Goal: Information Seeking & Learning: Stay updated

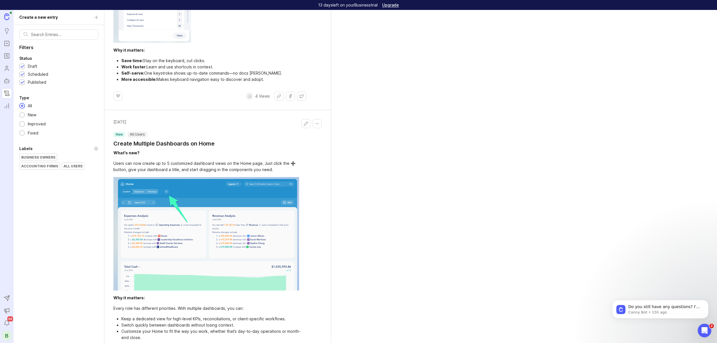
scroll to position [459, 0]
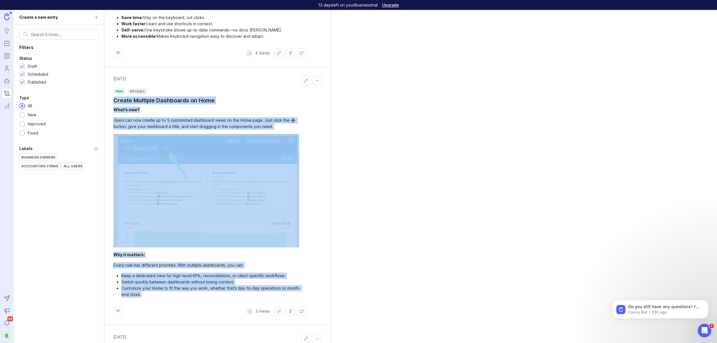
drag, startPoint x: 112, startPoint y: 93, endPoint x: 221, endPoint y: 282, distance: 218.6
click at [221, 286] on div "[DATE] new All Users Create Multiple Dashboards on Home What’s new? Users can n…" at bounding box center [217, 196] width 227 height 258
copy div "Create Multiple Dashboards on Home What’s new? Users can now create up to 5 cus…"
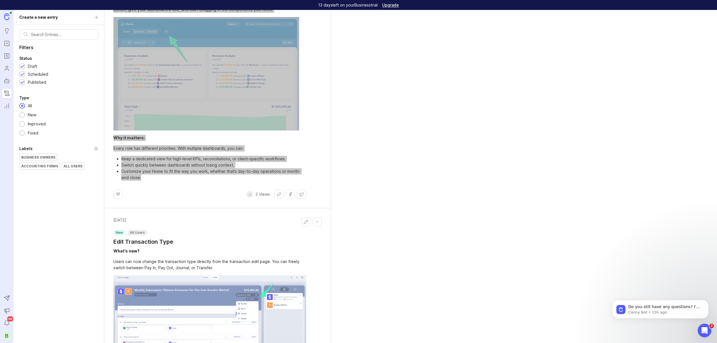
scroll to position [674, 0]
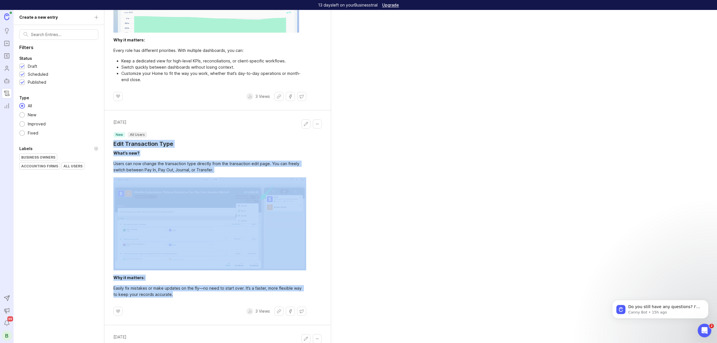
drag, startPoint x: 173, startPoint y: 286, endPoint x: 113, endPoint y: 136, distance: 161.1
click at [113, 136] on div "[DATE] new All Users Edit Transaction Type What’s new? Users can now change the…" at bounding box center [217, 217] width 227 height 215
copy div "Edit Transaction Type What’s new? Users can now change the transaction type dir…"
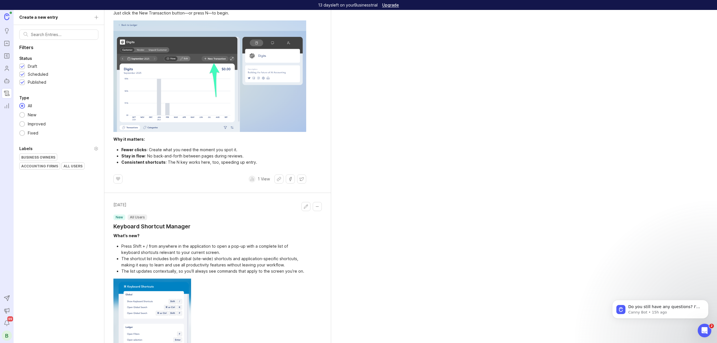
scroll to position [0, 0]
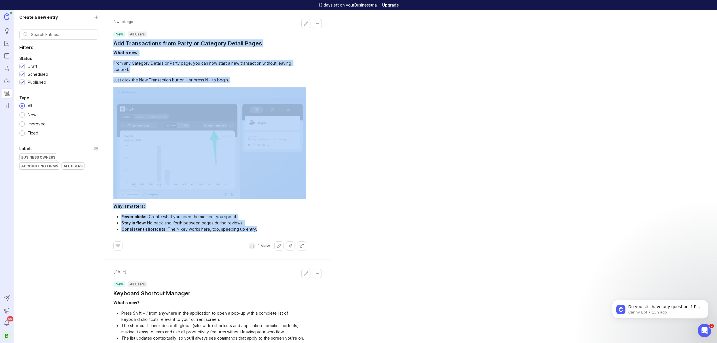
drag, startPoint x: 111, startPoint y: 43, endPoint x: 253, endPoint y: 222, distance: 228.3
click at [253, 223] on div "A week ago new All Users Add Transactions from Party or Category Detail Pages W…" at bounding box center [217, 135] width 227 height 250
copy div "Add Transactions from Party or Category Detail Pages What's new: From any Categ…"
click at [481, 93] on div "A week ago new All Users Add Transactions from Party or Category Detail Pages W…" at bounding box center [410, 176] width 613 height 333
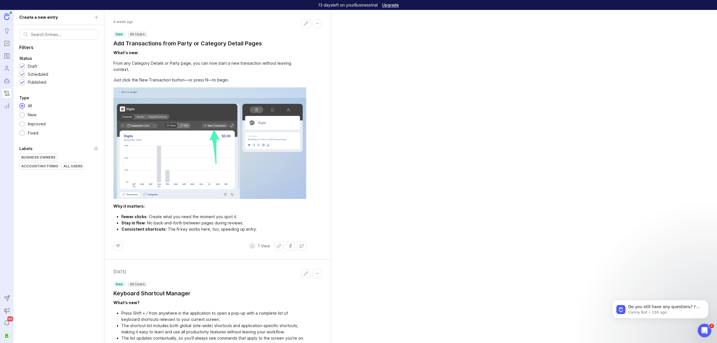
click at [188, 156] on img at bounding box center [209, 142] width 193 height 111
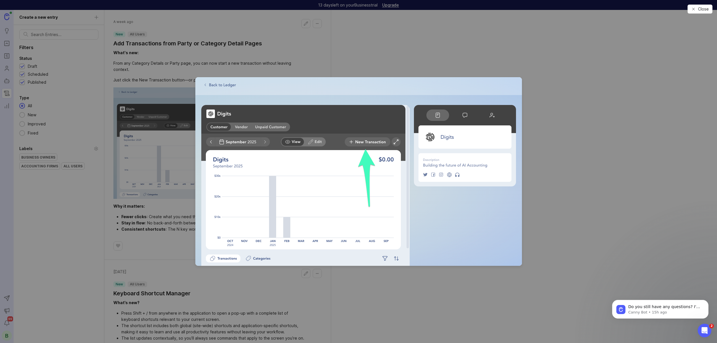
click at [322, 61] on div "Close" at bounding box center [358, 171] width 717 height 343
